Goal: Obtain resource: Download file/media

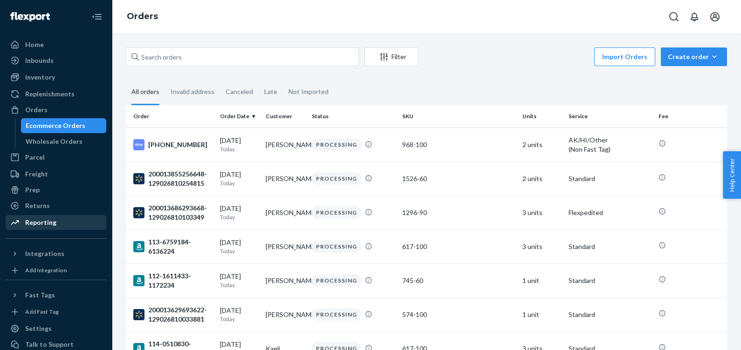
click at [45, 222] on div "Reporting" at bounding box center [40, 222] width 31 height 9
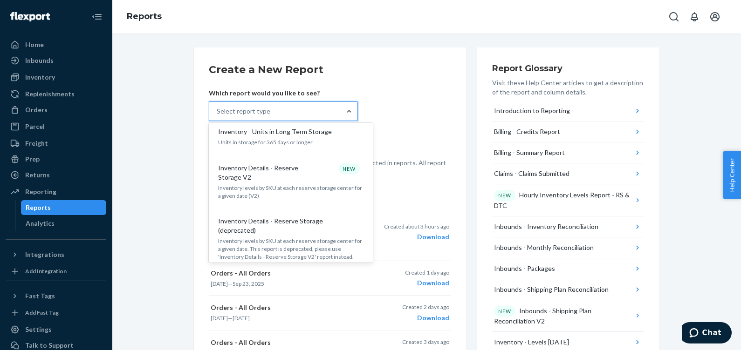
scroll to position [873, 0]
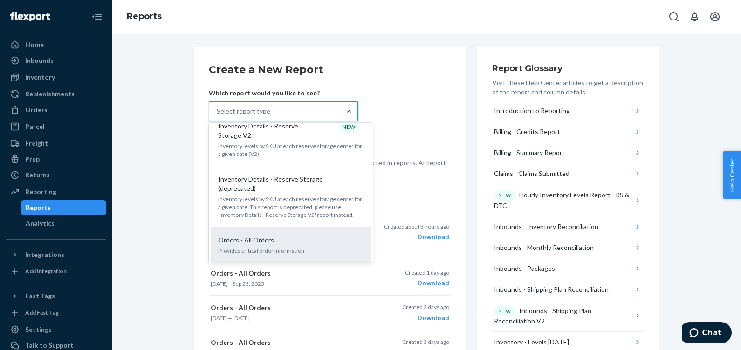
click at [257, 236] on p "Orders - All Orders" at bounding box center [246, 240] width 56 height 9
click at [218, 116] on input "option Orders - All Orders focused, 0 of 35. 35 results available. Use Up and D…" at bounding box center [217, 111] width 1 height 9
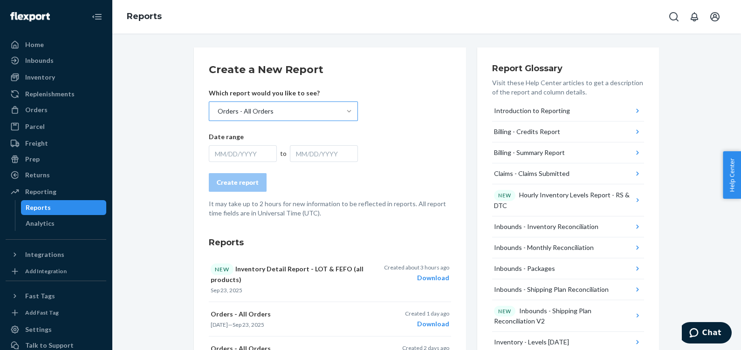
click at [219, 151] on div "MM/DD/YYYY" at bounding box center [243, 153] width 68 height 17
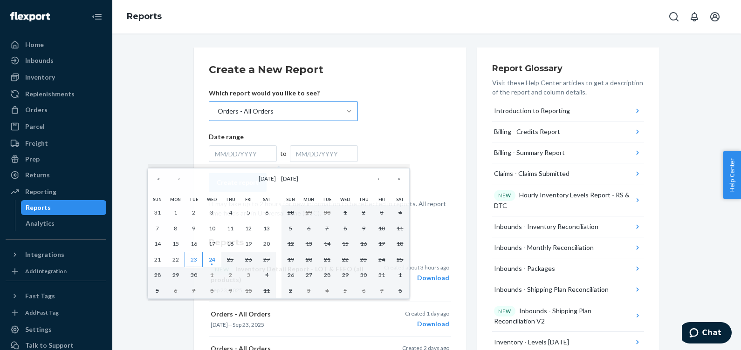
click at [189, 257] on button "23" at bounding box center [194, 260] width 18 height 16
click at [210, 259] on abbr "24" at bounding box center [212, 259] width 7 height 7
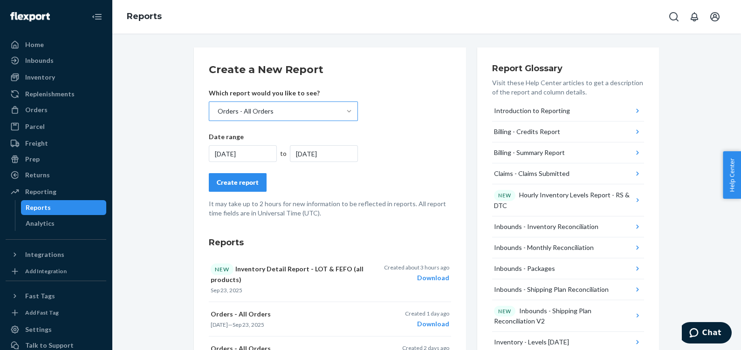
click at [245, 178] on div "Create report" at bounding box center [238, 182] width 42 height 9
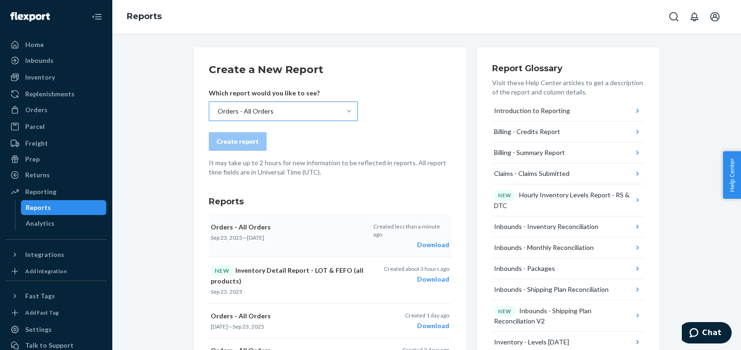
click at [425, 240] on div "Download" at bounding box center [411, 244] width 76 height 9
click at [45, 107] on div "Orders" at bounding box center [36, 109] width 22 height 9
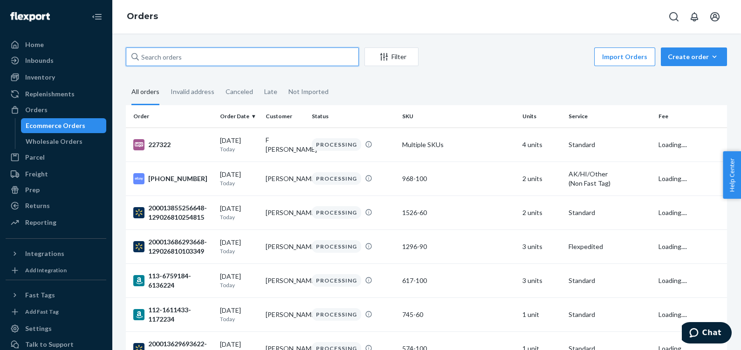
click at [192, 56] on input "text" at bounding box center [242, 57] width 233 height 19
paste input "[PHONE_NUMBER]"
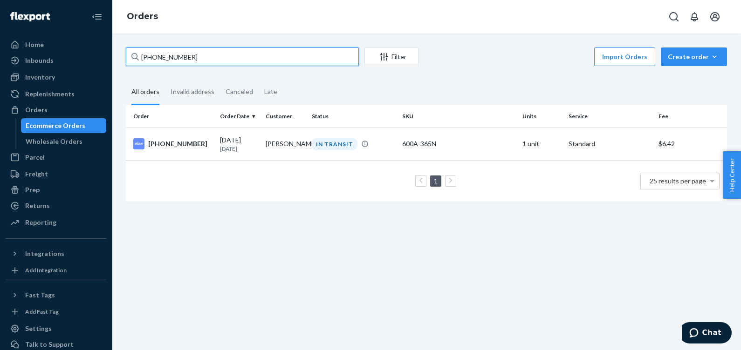
type input "[PHONE_NUMBER]"
